Goal: Contribute content

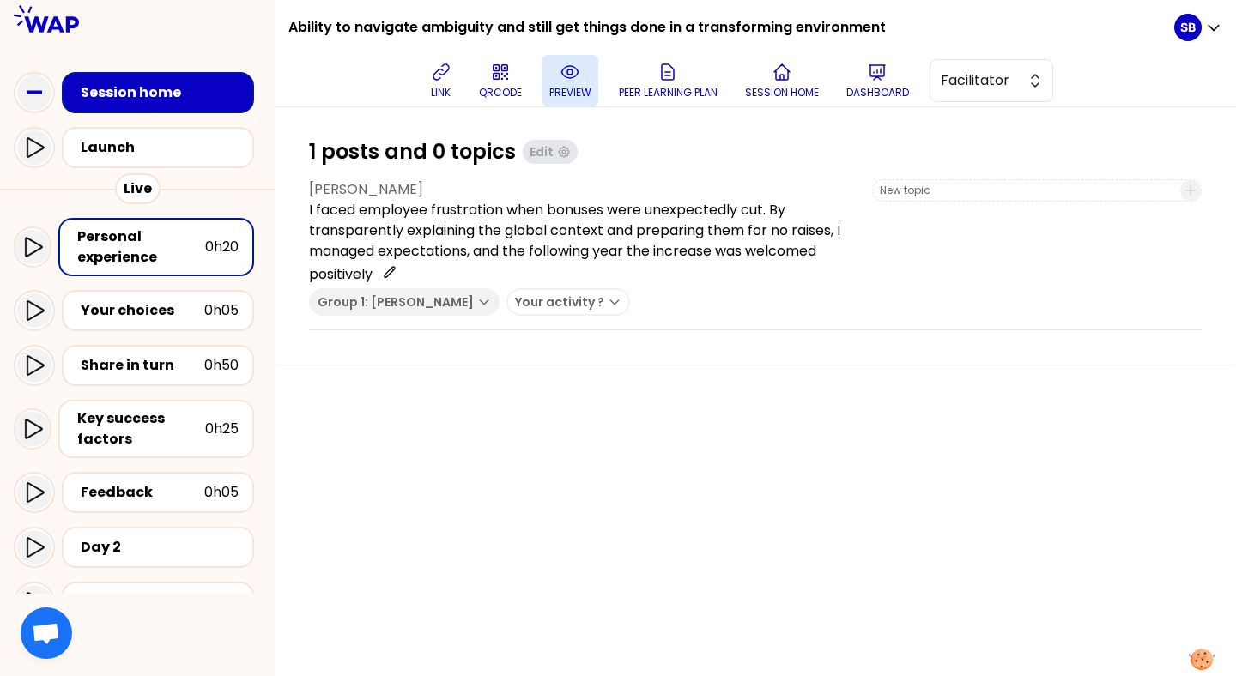
click at [579, 74] on icon at bounding box center [570, 72] width 21 height 21
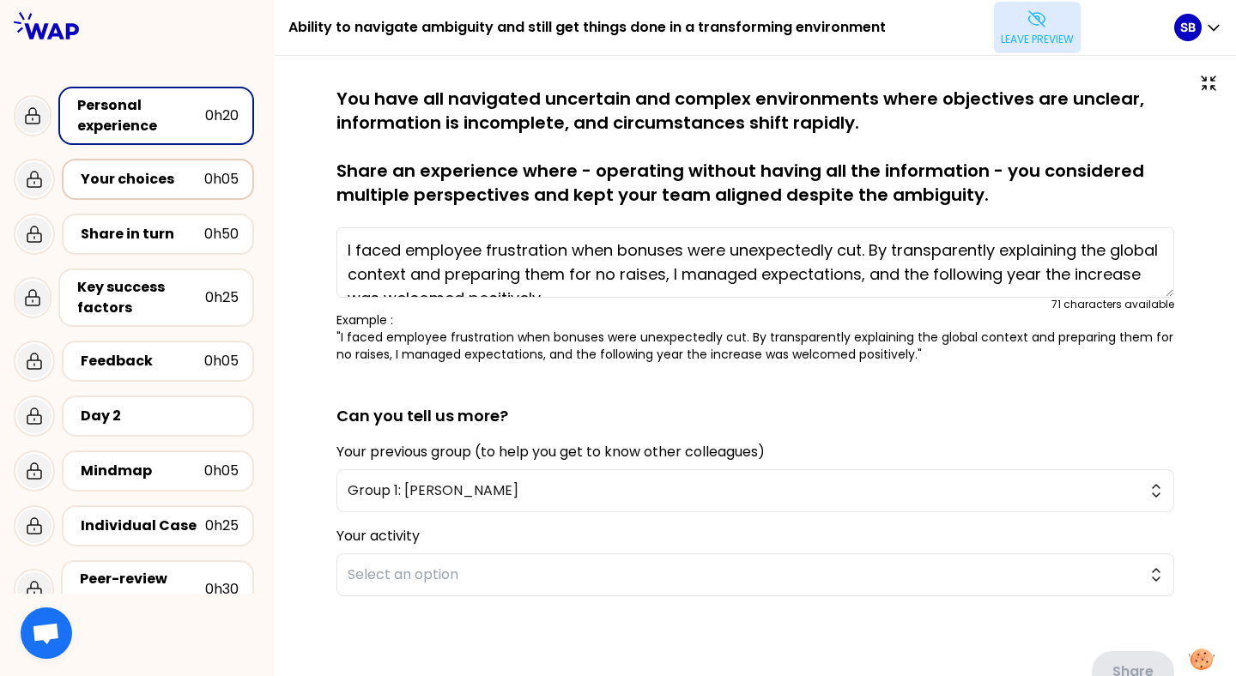
click at [184, 176] on div "Your choices" at bounding box center [143, 179] width 124 height 21
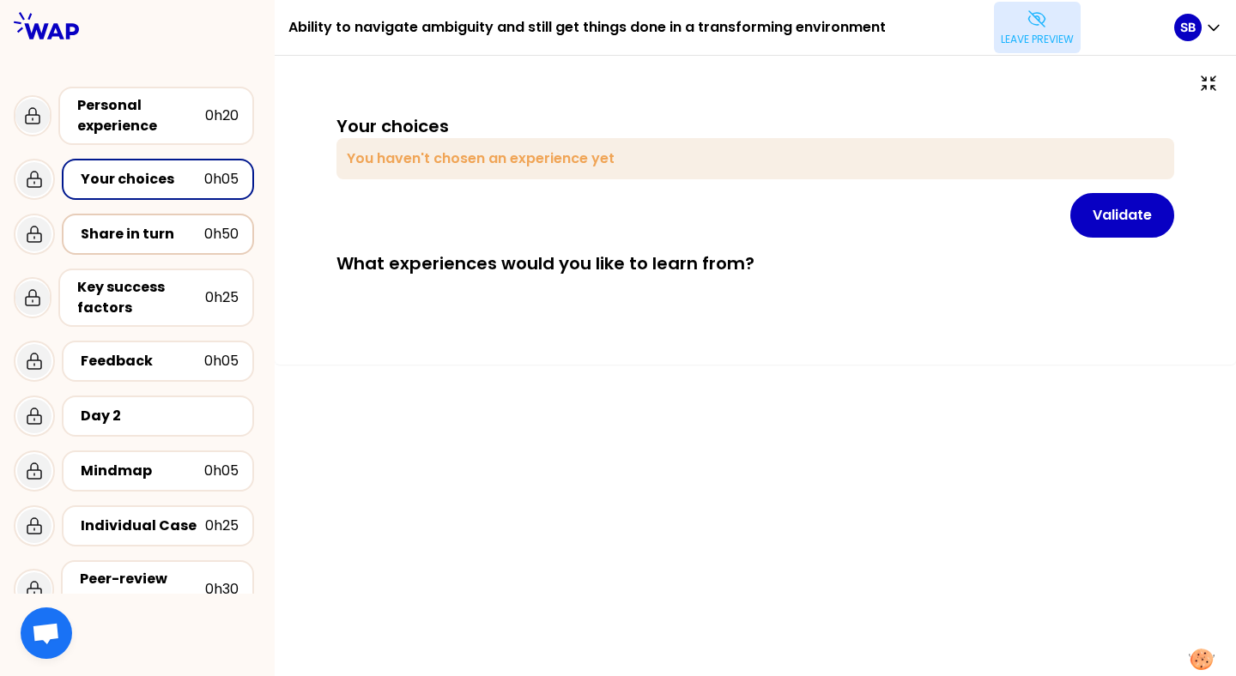
click at [162, 244] on div "Share in turn 0h50" at bounding box center [157, 234] width 161 height 24
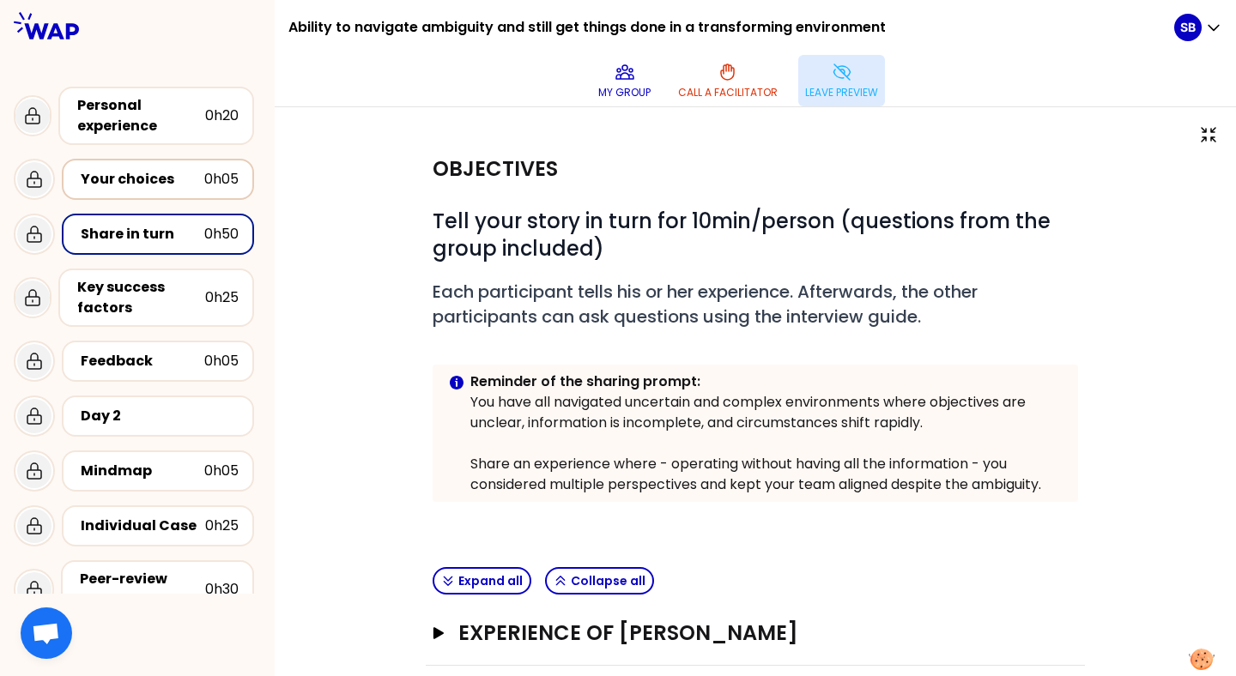
click at [158, 191] on div "Your choices 0h05" at bounding box center [157, 179] width 161 height 24
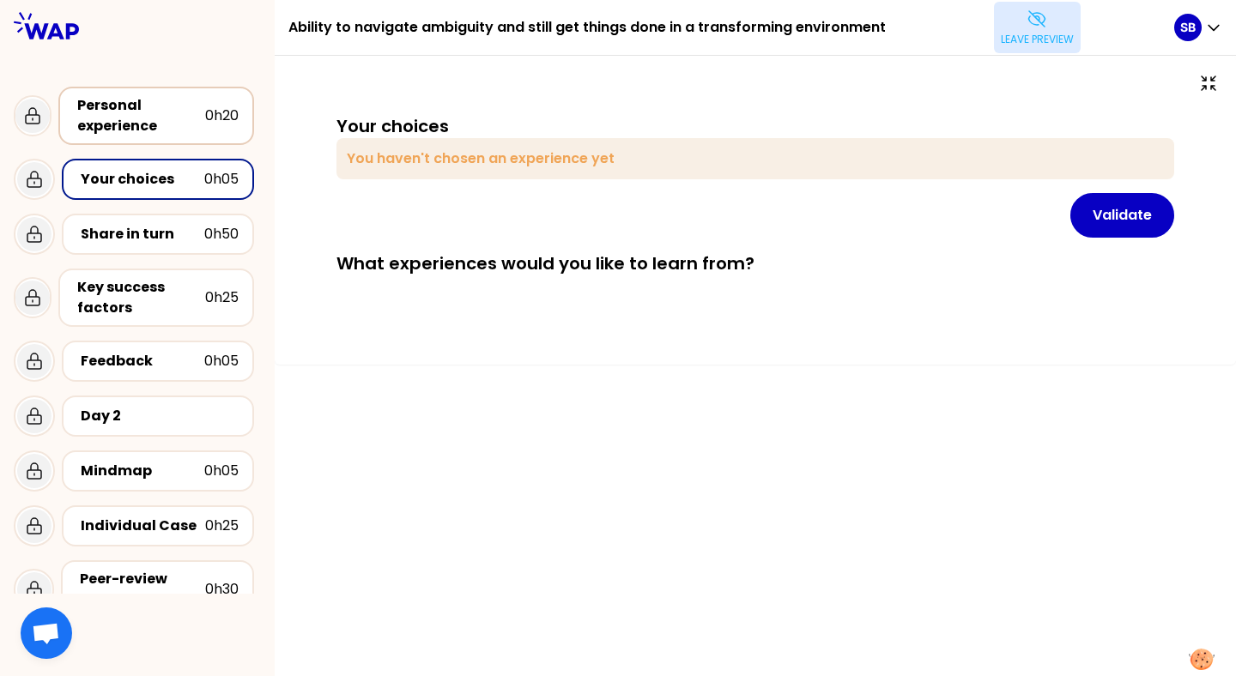
click at [161, 130] on div "Personal experience" at bounding box center [141, 115] width 128 height 41
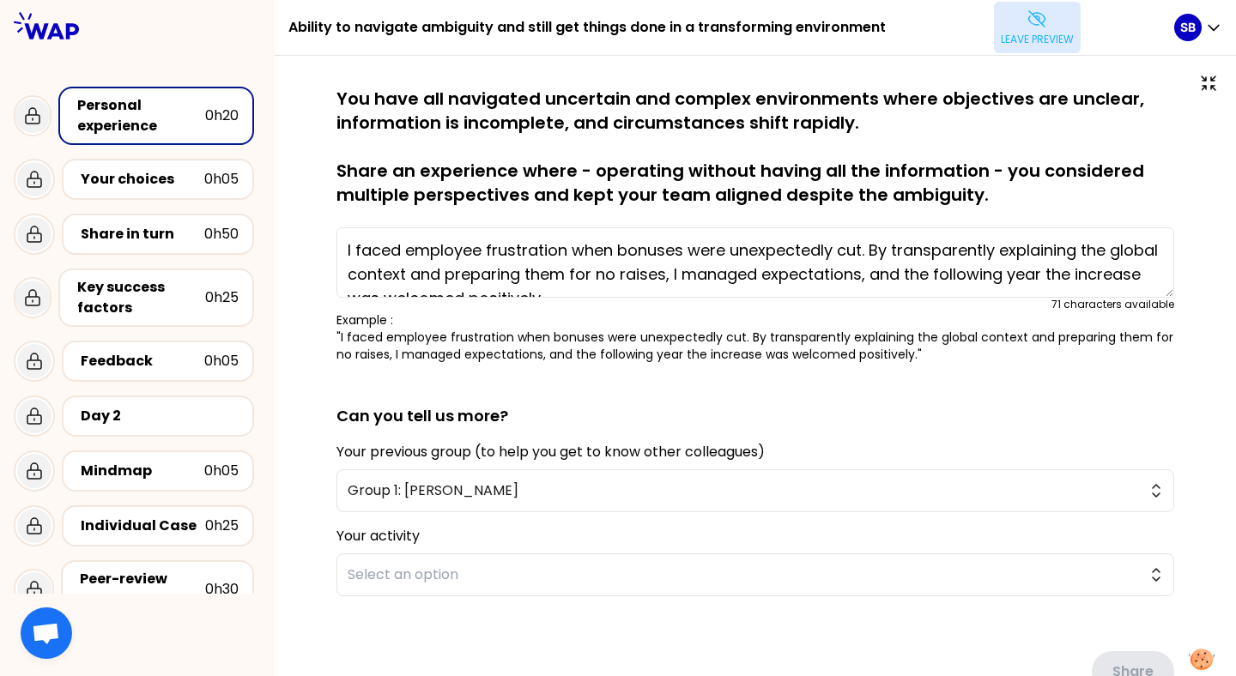
click at [1024, 33] on p "Leave preview" at bounding box center [1037, 40] width 73 height 14
